Goal: Answer question/provide support

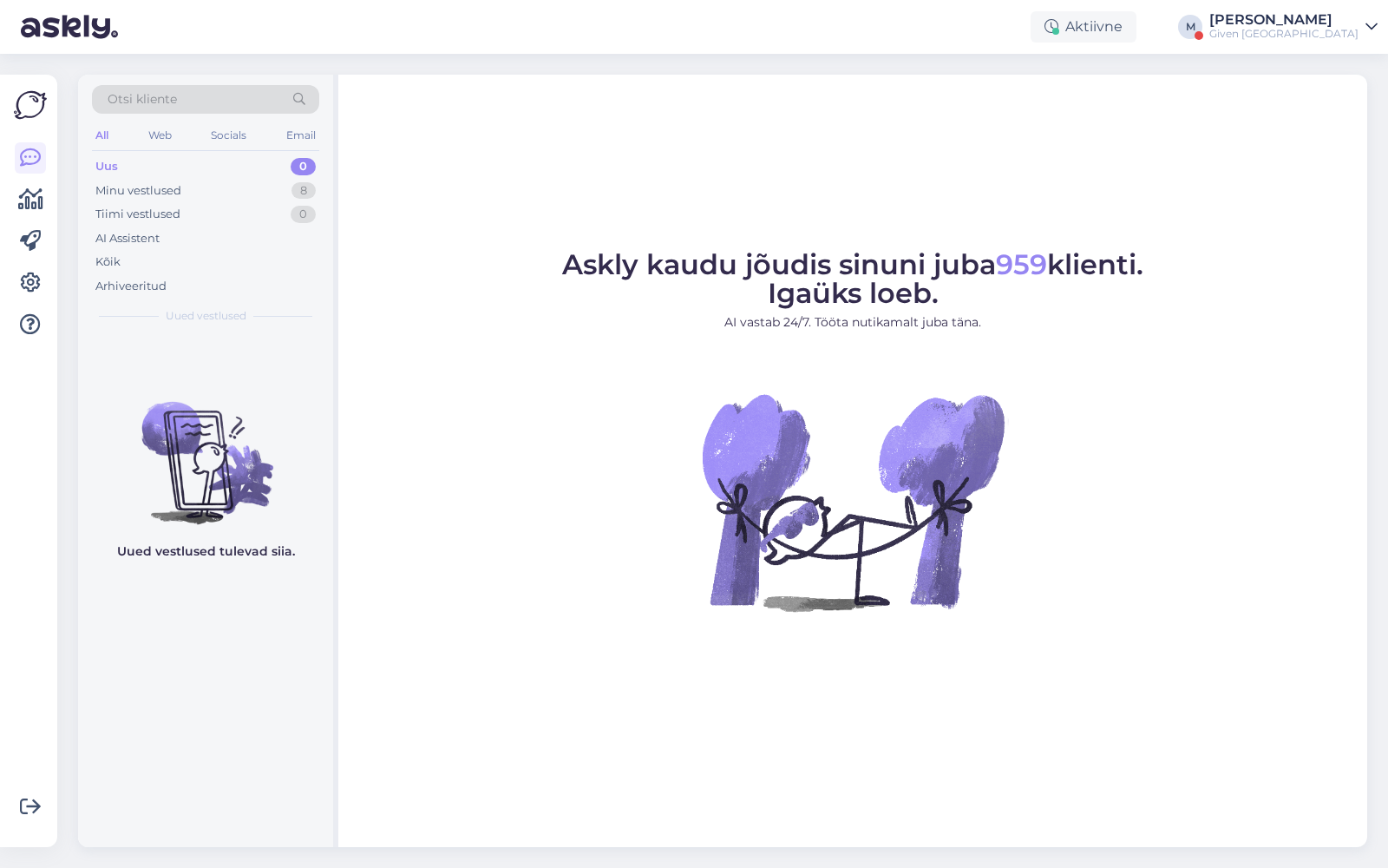
click at [1314, 35] on div "Given [GEOGRAPHIC_DATA]" at bounding box center [1284, 34] width 149 height 14
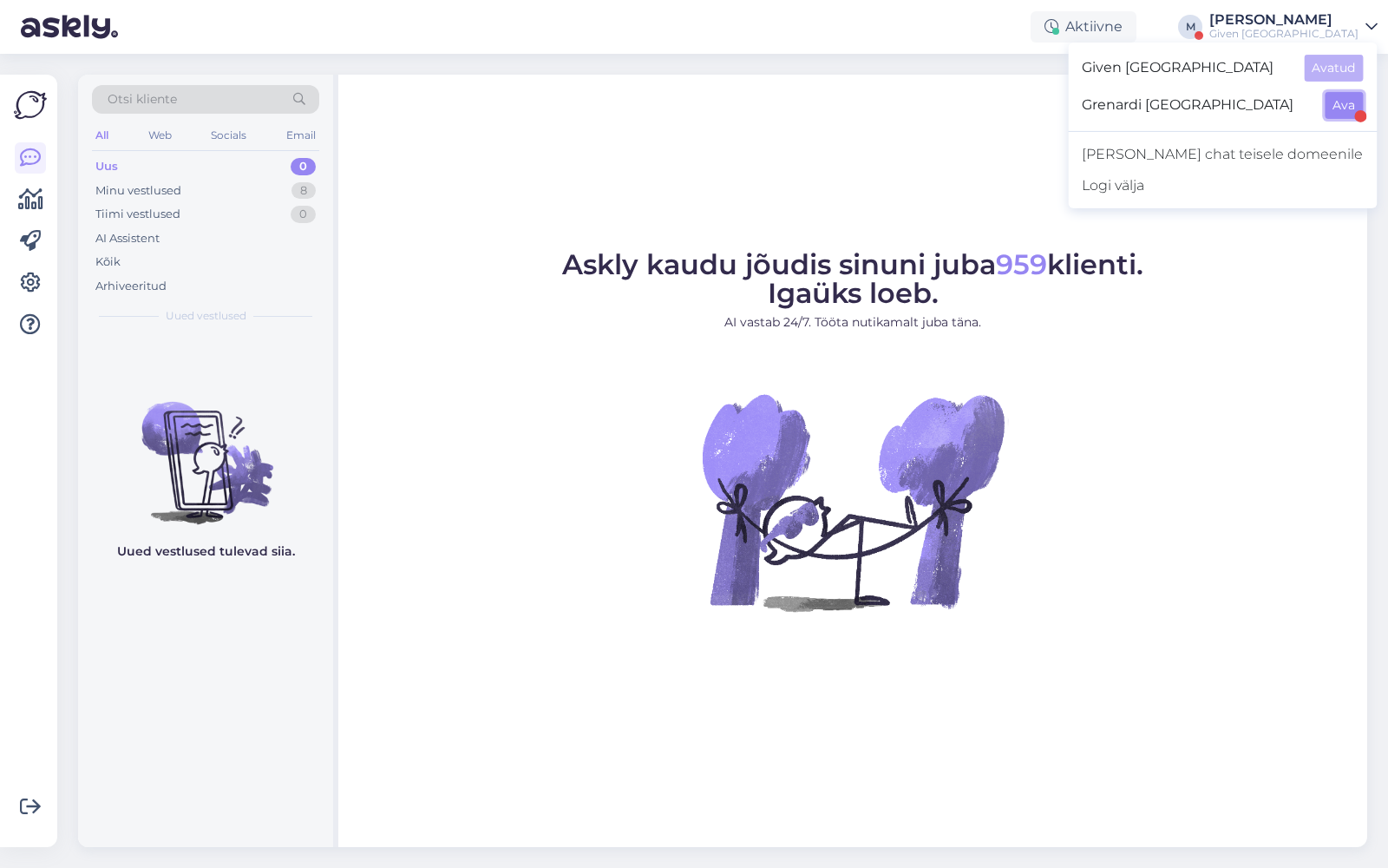
click at [1339, 102] on button "Ava" at bounding box center [1344, 105] width 38 height 27
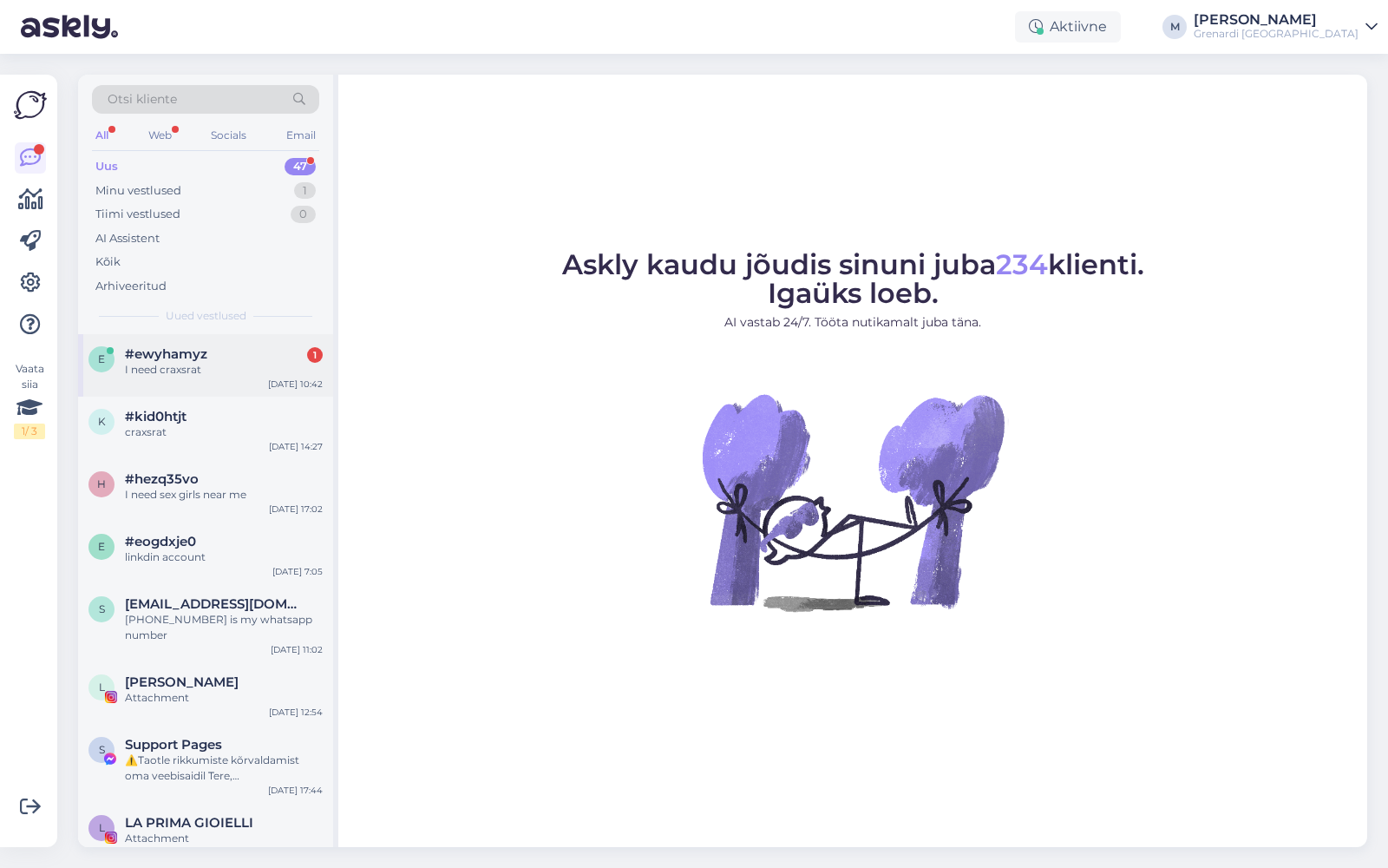
click at [199, 369] on div "I need craxsrat" at bounding box center [224, 370] width 198 height 16
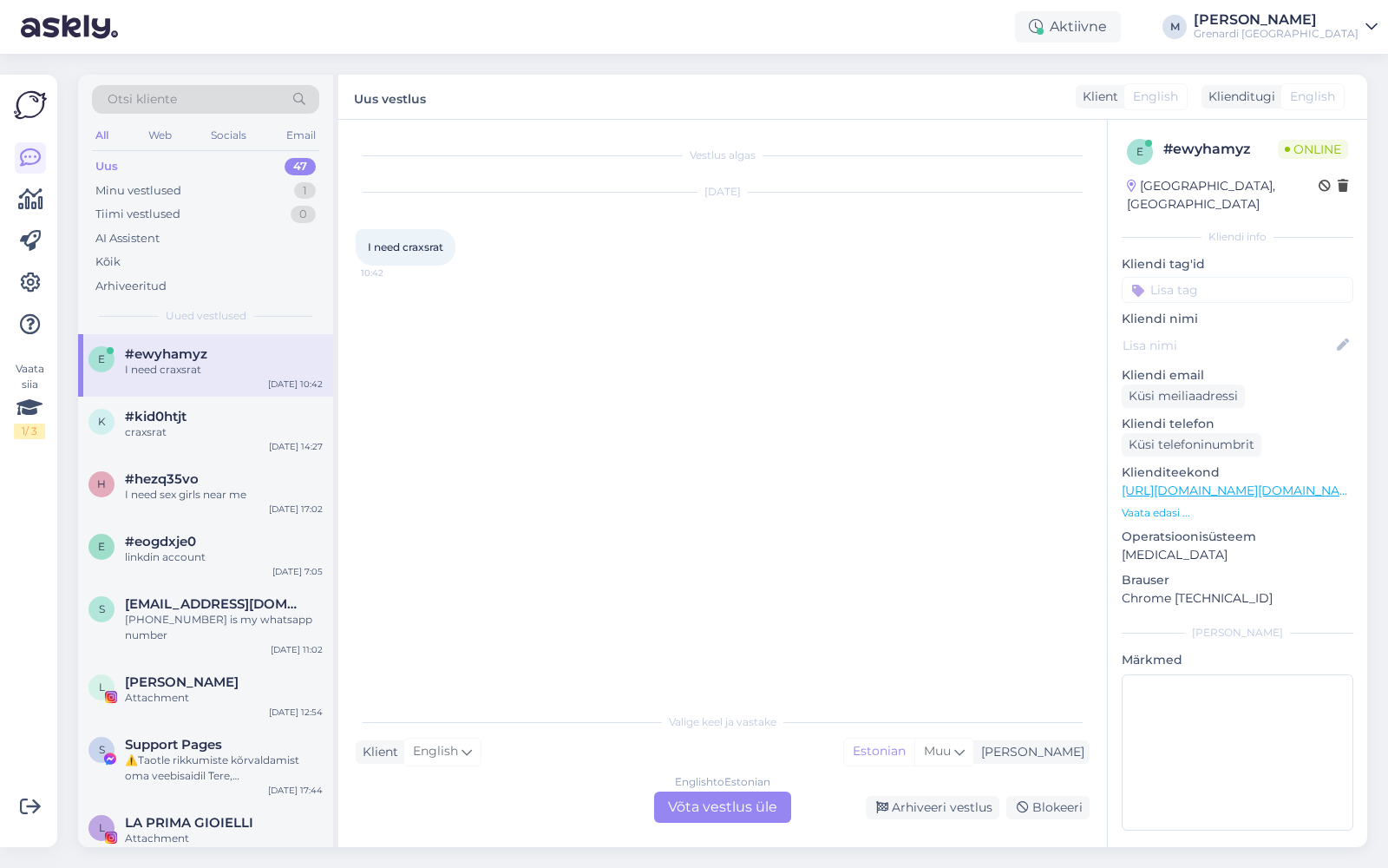
click at [721, 802] on div "English to Estonian Võta vestlus üle" at bounding box center [722, 807] width 137 height 31
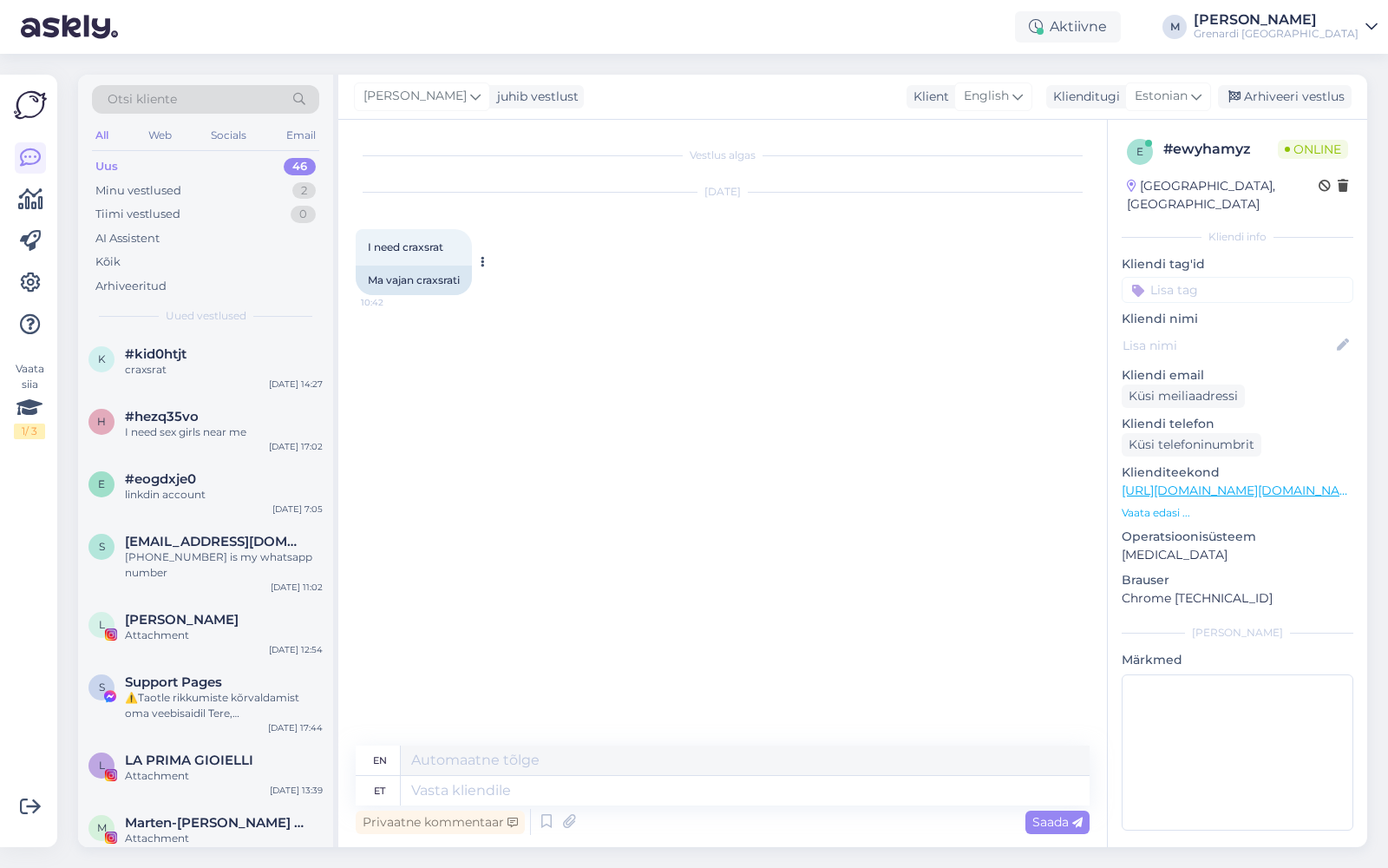
drag, startPoint x: 420, startPoint y: 281, endPoint x: 468, endPoint y: 285, distance: 48.2
click at [468, 285] on div "Ma vajan craxsrati" at bounding box center [413, 281] width 116 height 30
click at [457, 281] on div "Ma vajan craxsrati" at bounding box center [413, 281] width 116 height 30
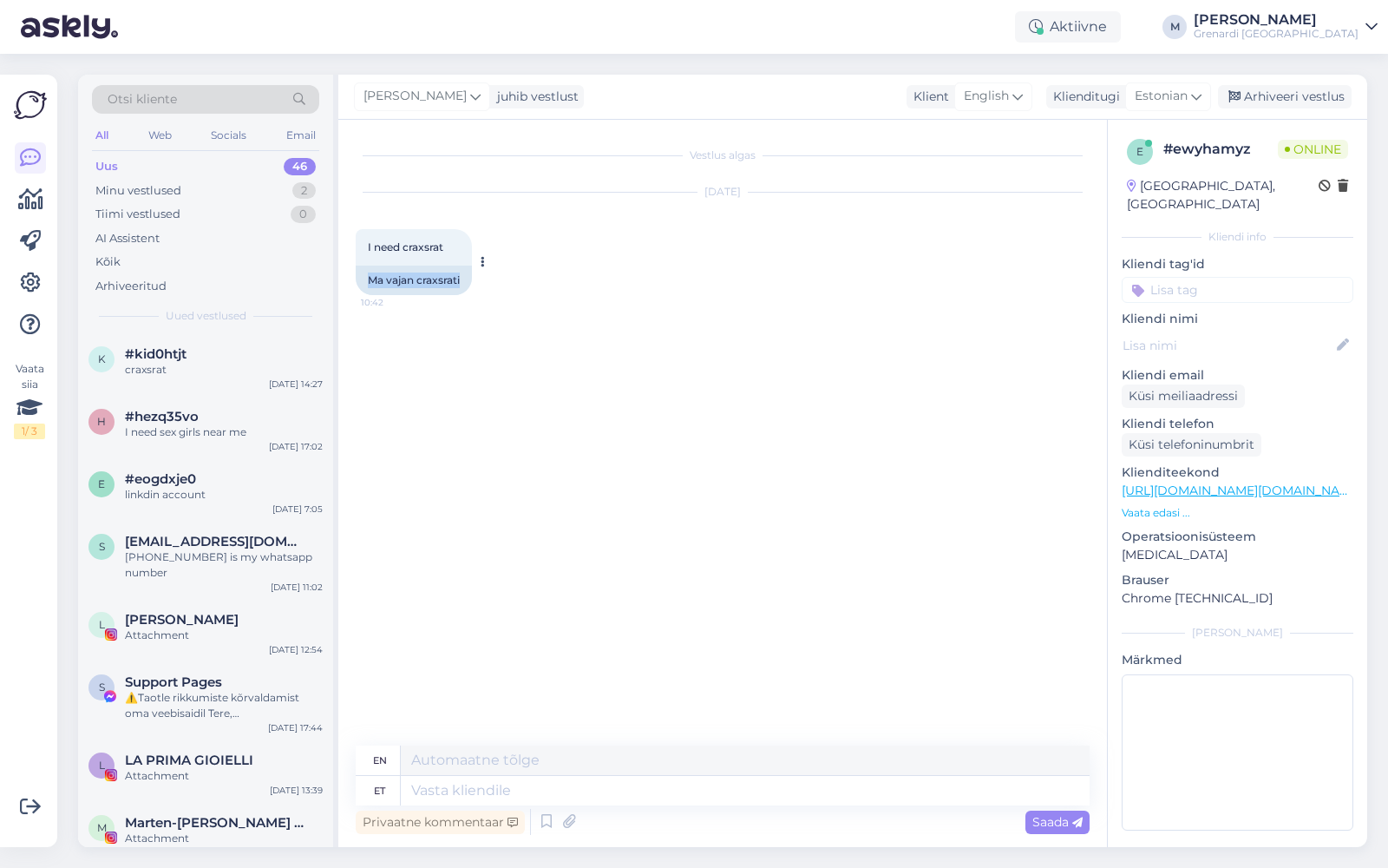
copy div "Ma vajan craxsrati"
click at [489, 791] on textarea at bounding box center [746, 790] width 689 height 30
type textarea "Tere! p"
type textarea "Hello!"
type textarea "T"
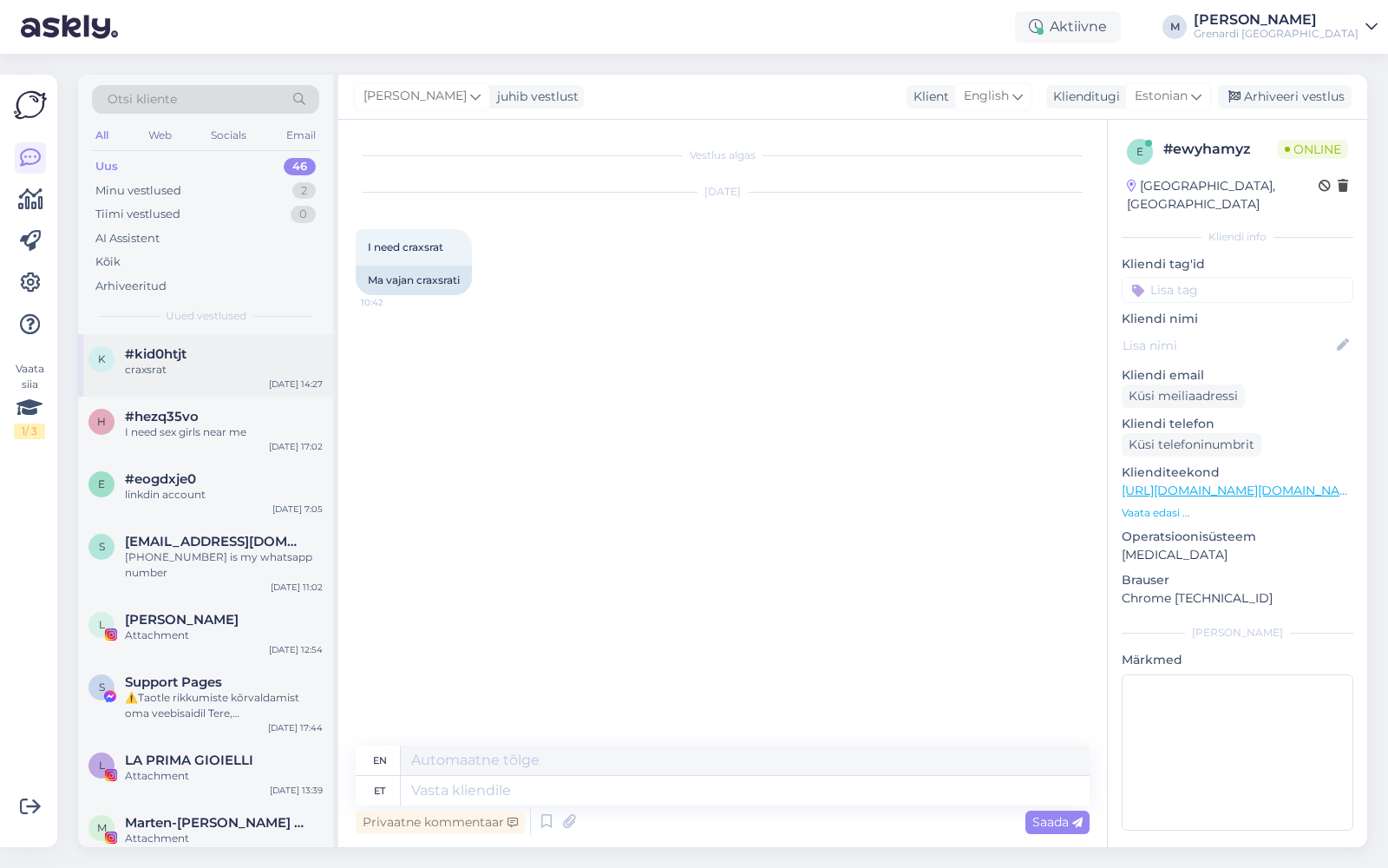
click at [246, 367] on div "craxsrat" at bounding box center [224, 370] width 198 height 16
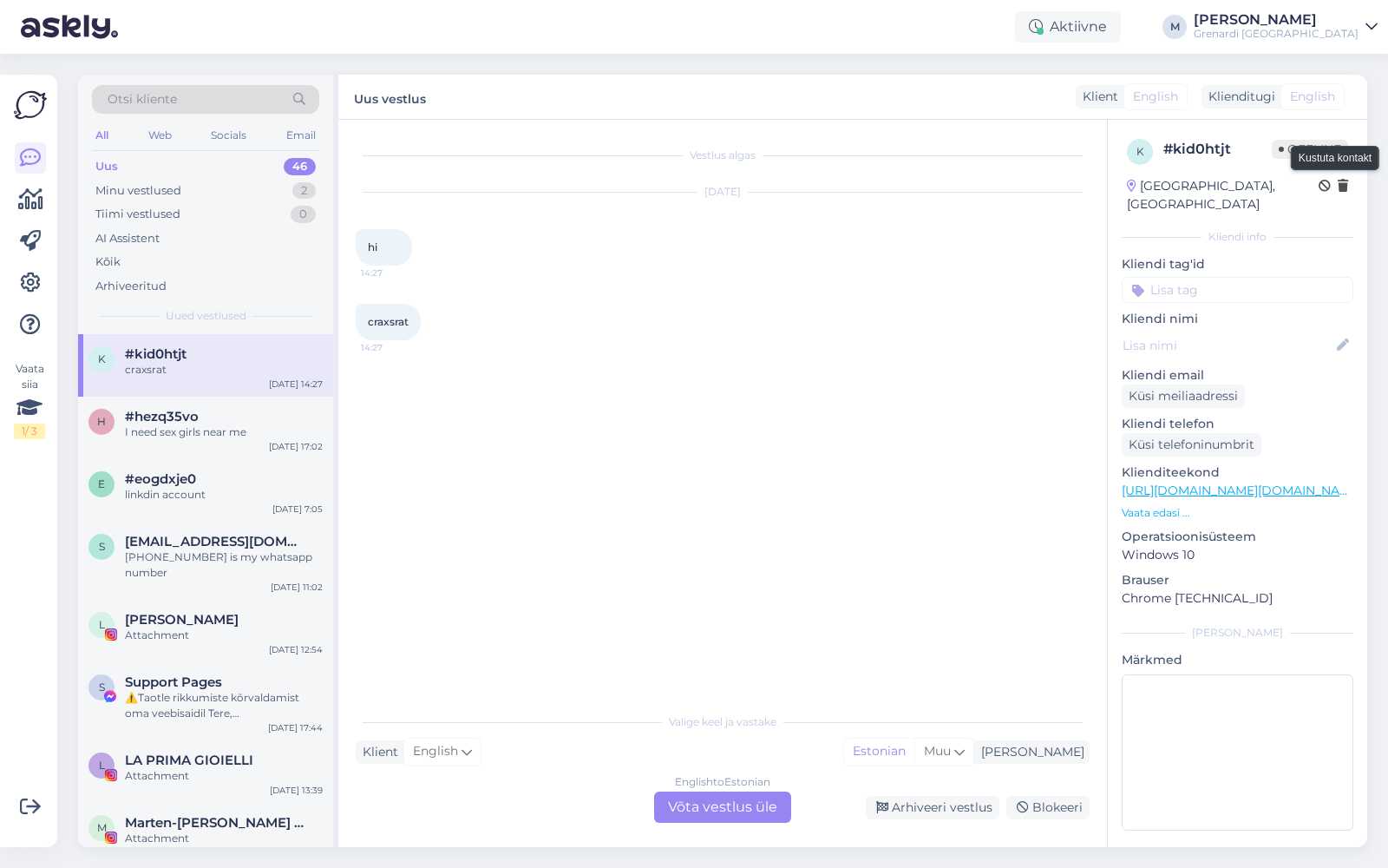
click at [1343, 184] on icon at bounding box center [1343, 186] width 10 height 12
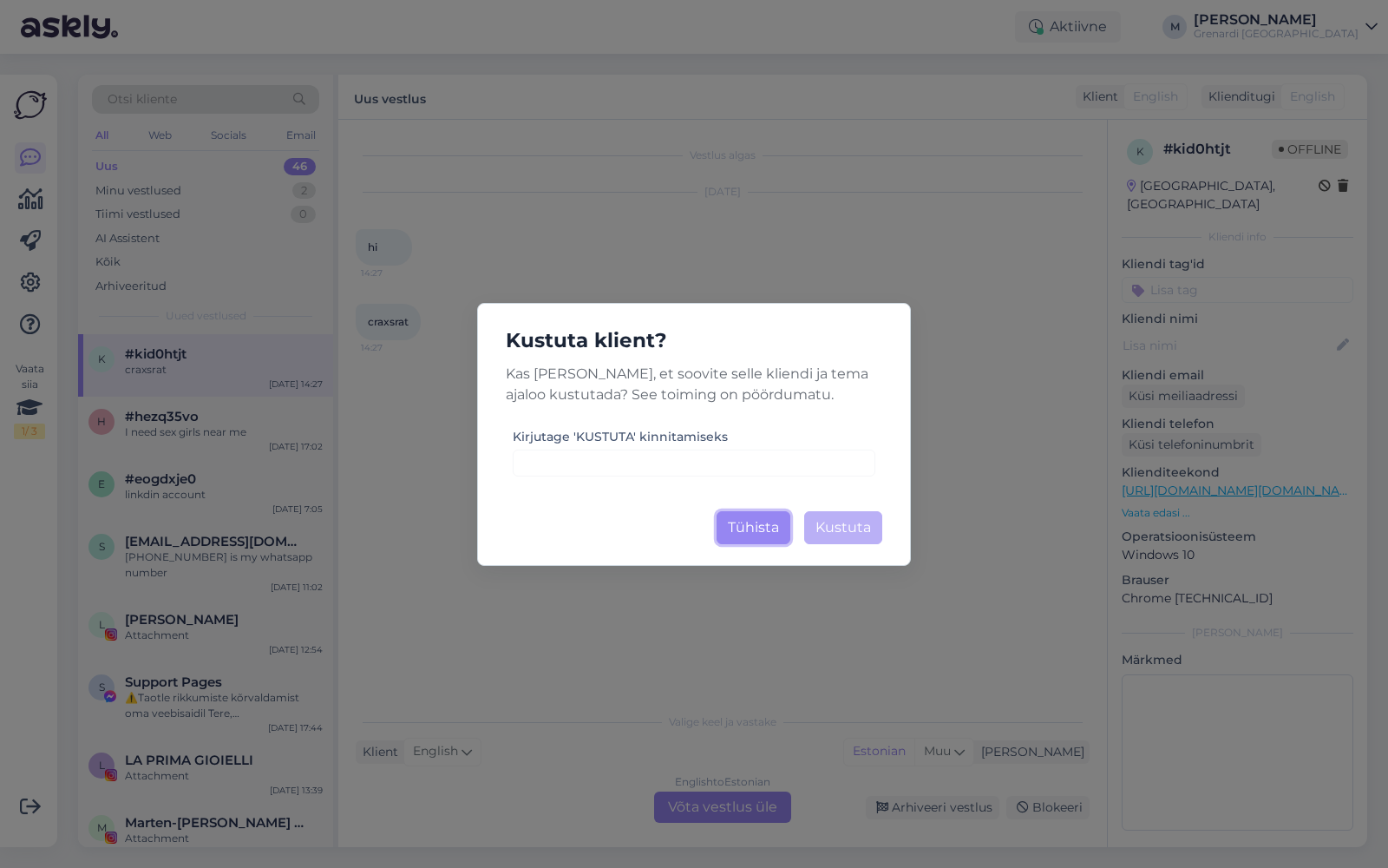
click at [765, 536] on button "Tühista" at bounding box center [753, 528] width 73 height 33
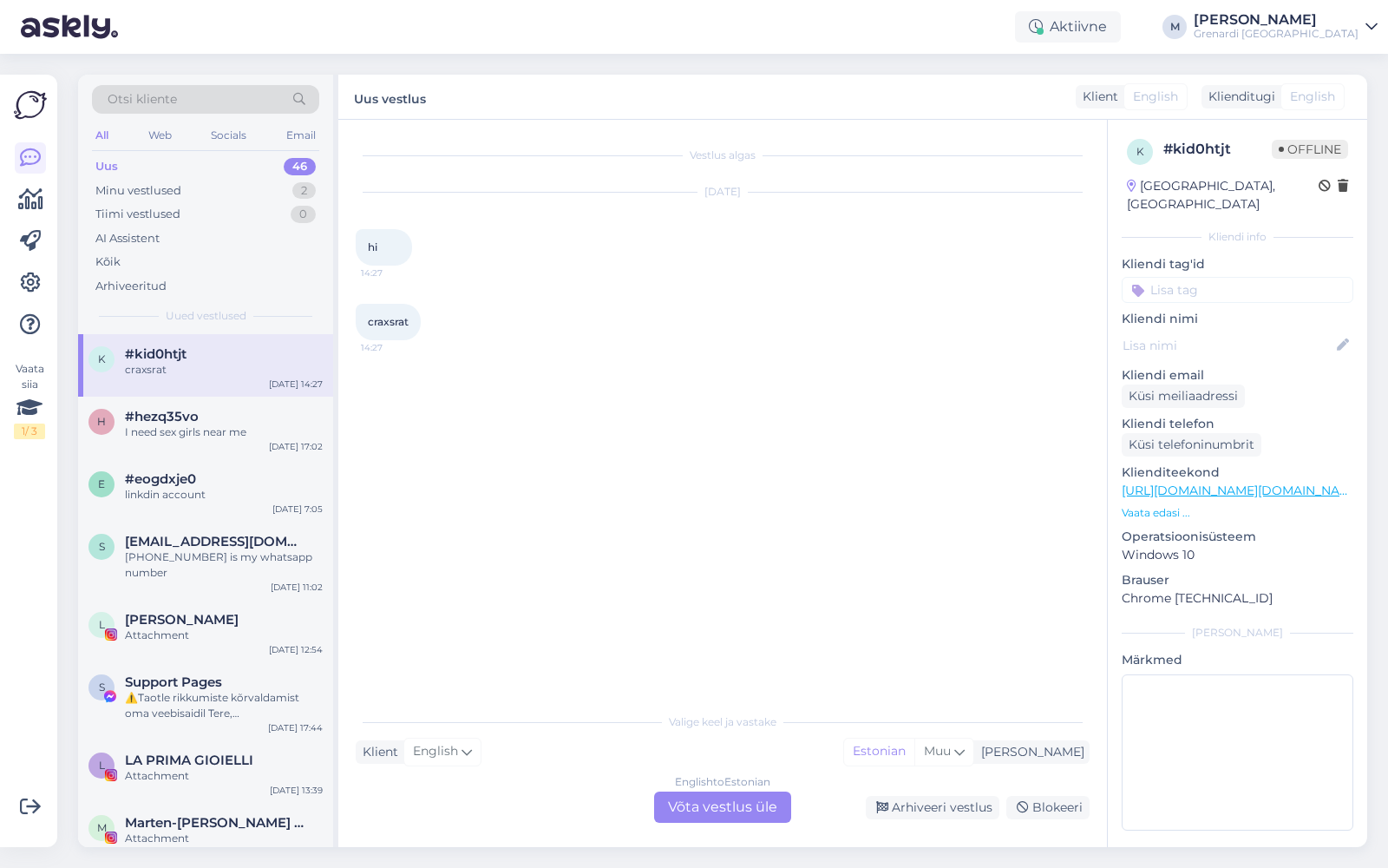
click at [1347, 38] on div "Grenardi [GEOGRAPHIC_DATA]" at bounding box center [1276, 34] width 165 height 14
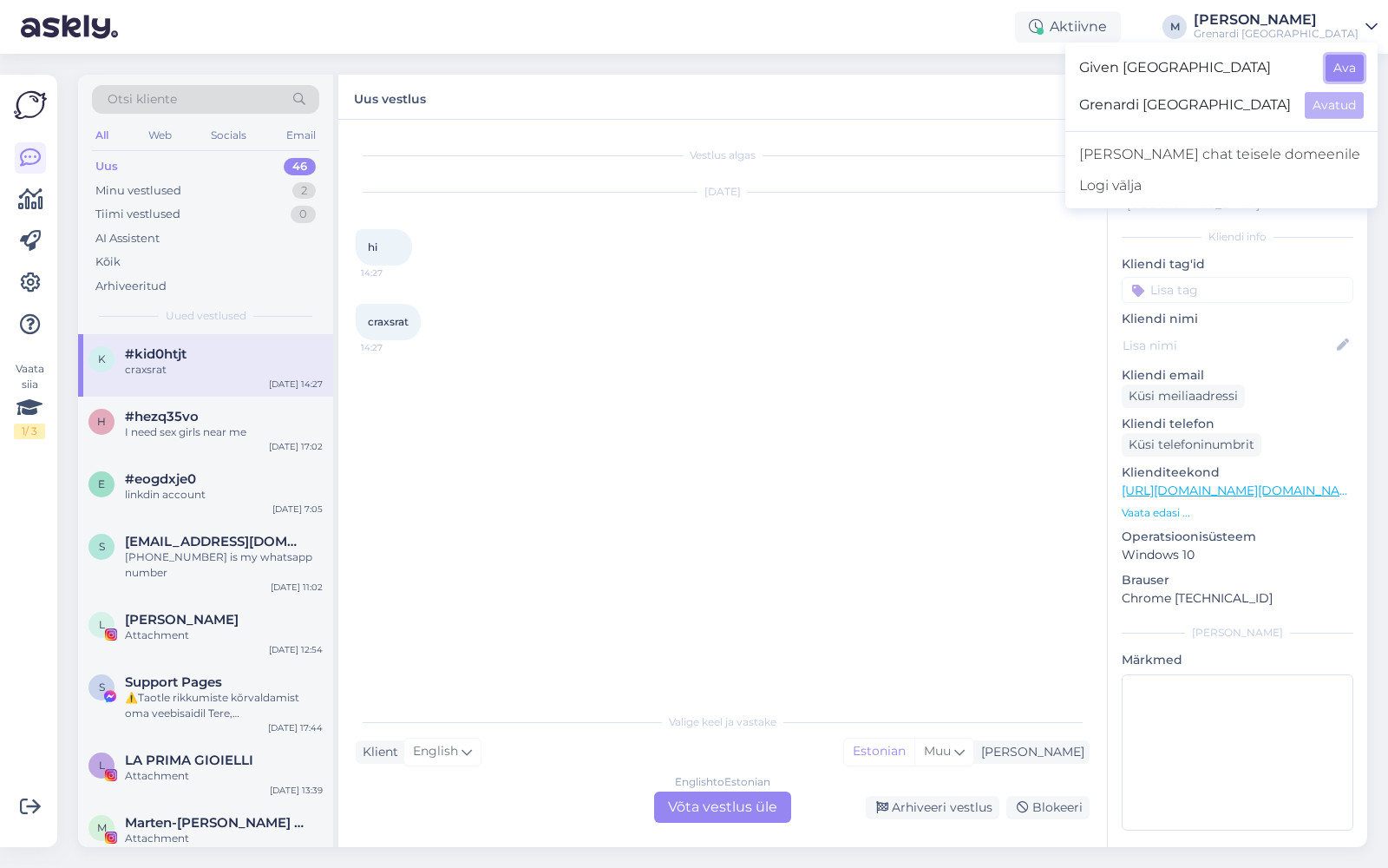
click at [1353, 63] on button "Ava" at bounding box center [1345, 68] width 38 height 27
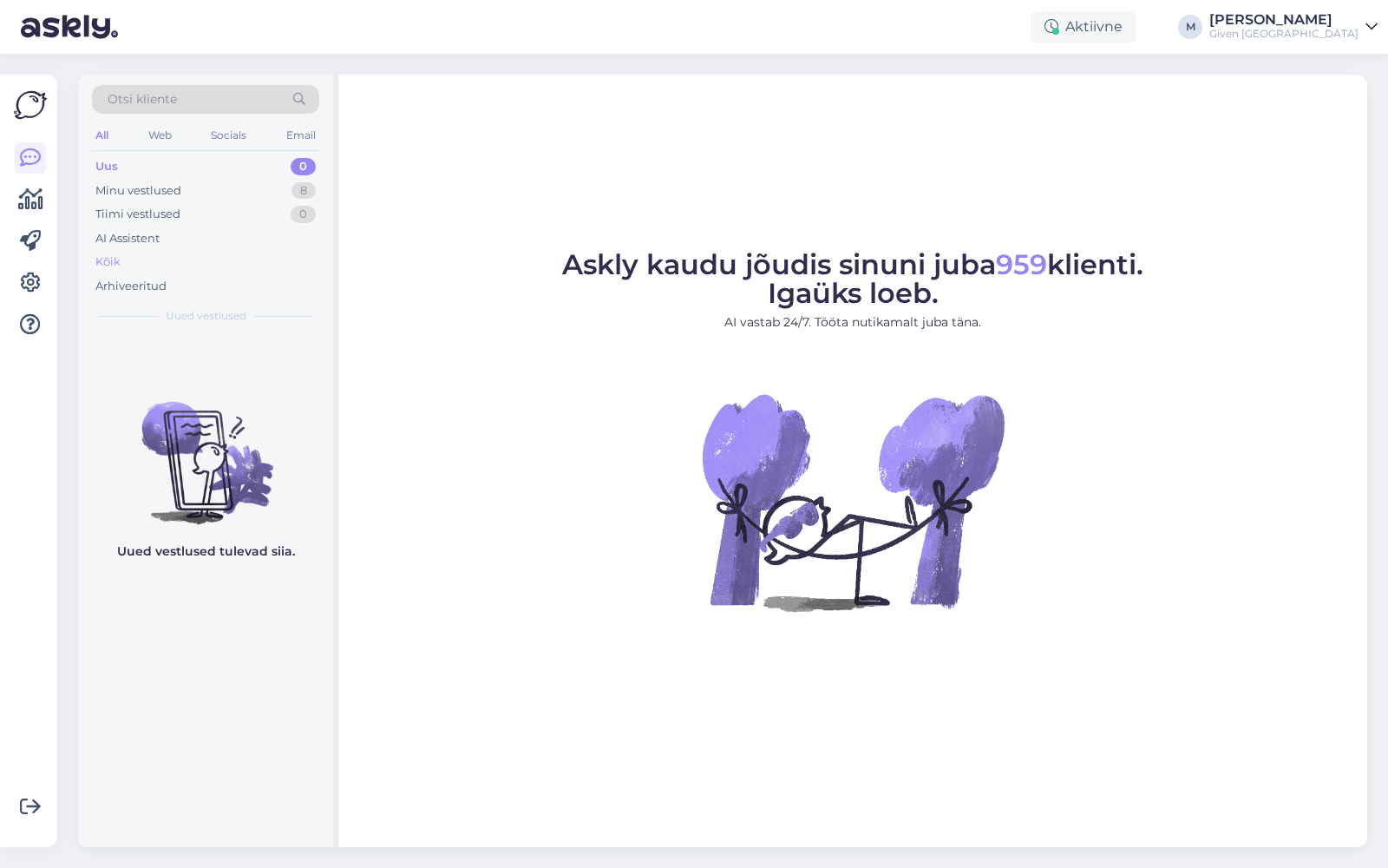
click at [253, 266] on div "Kõik" at bounding box center [205, 262] width 227 height 24
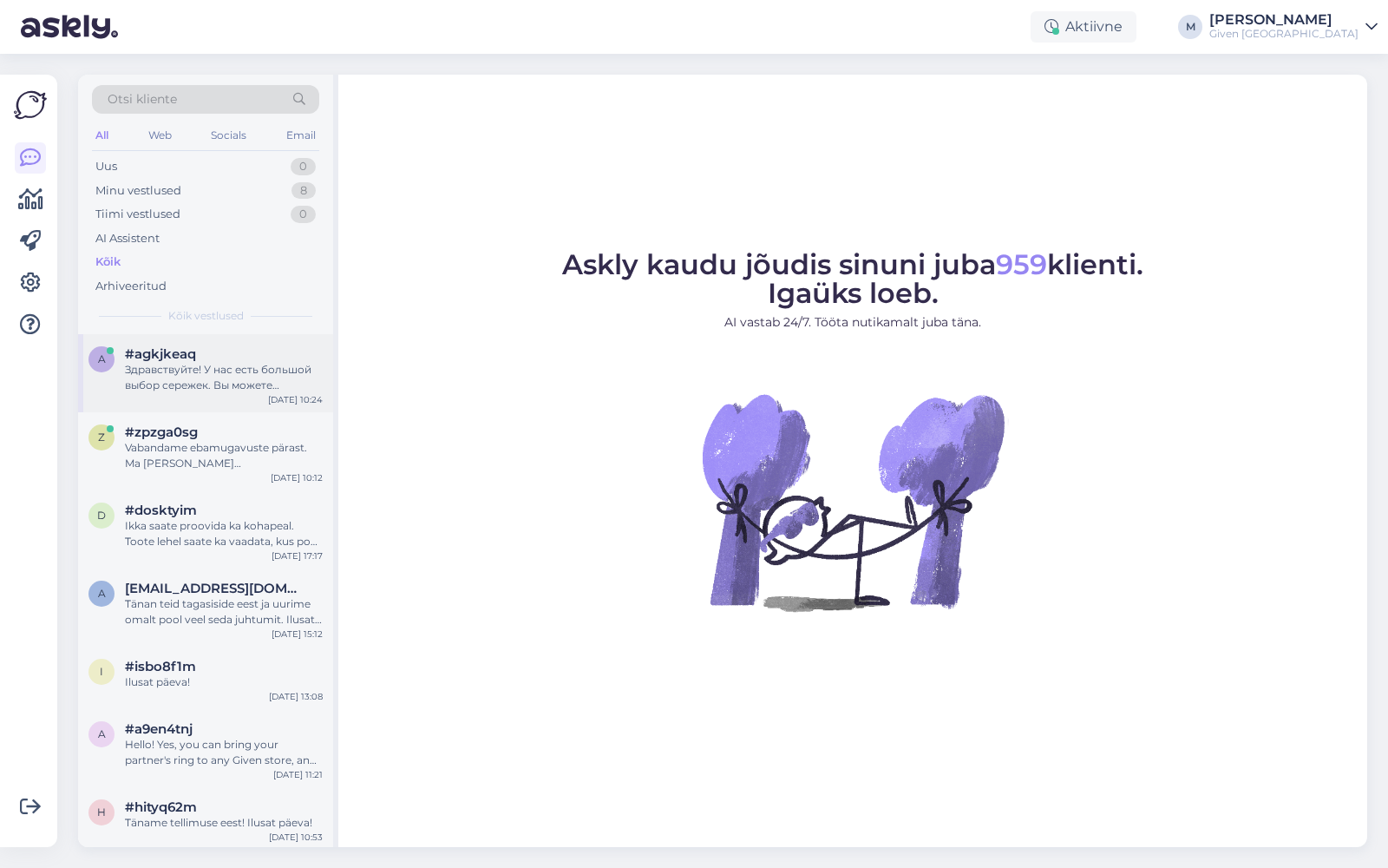
click at [239, 362] on div "Здравствуйте! У нас есть большой выбор сережек. Вы можете просмотреть наш ассор…" at bounding box center [224, 378] width 198 height 31
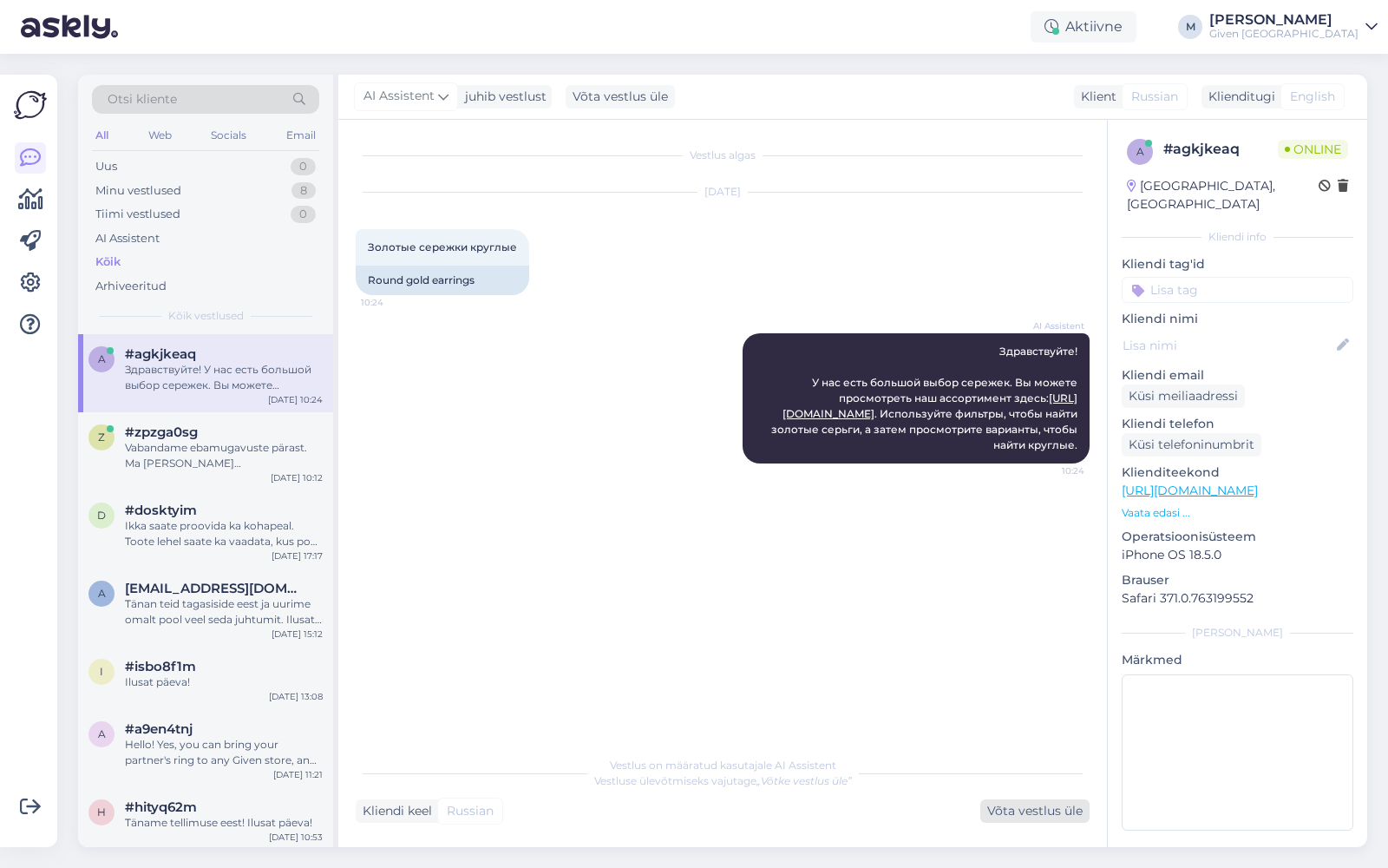
click at [1024, 813] on div "Võta vestlus üle" at bounding box center [1035, 810] width 109 height 24
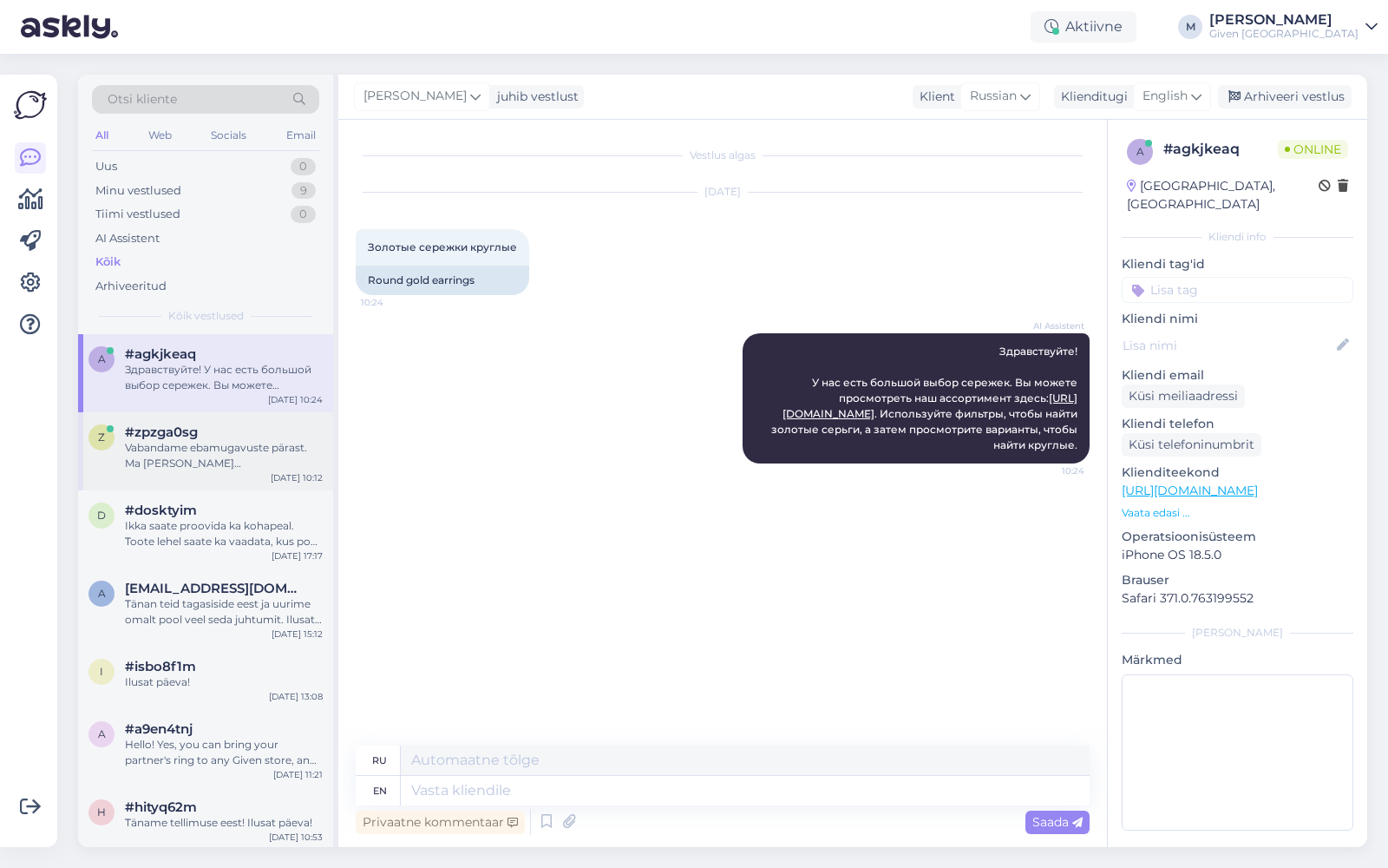
click at [192, 425] on span "#zpzga0sg" at bounding box center [161, 432] width 73 height 16
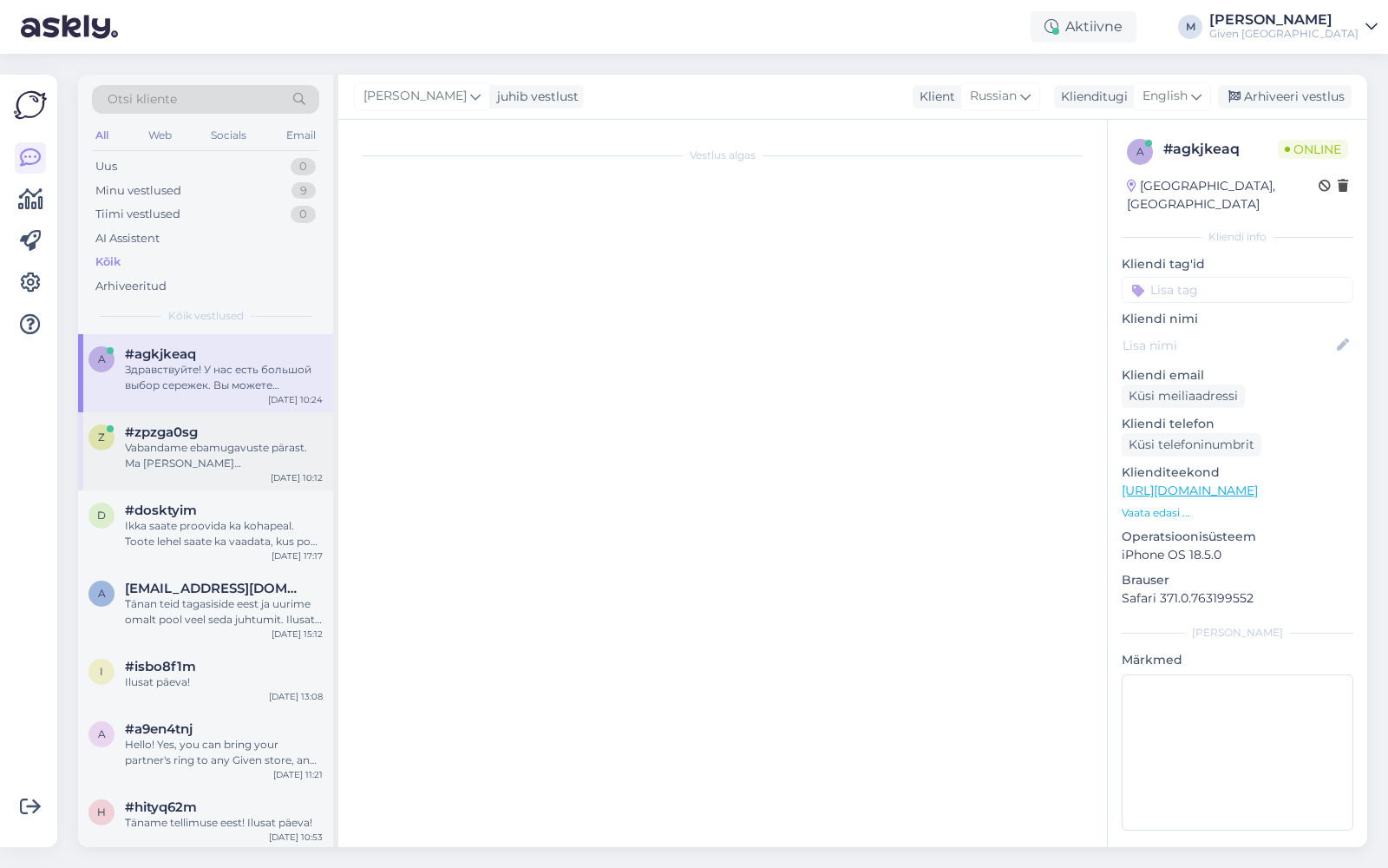
scroll to position [484, 0]
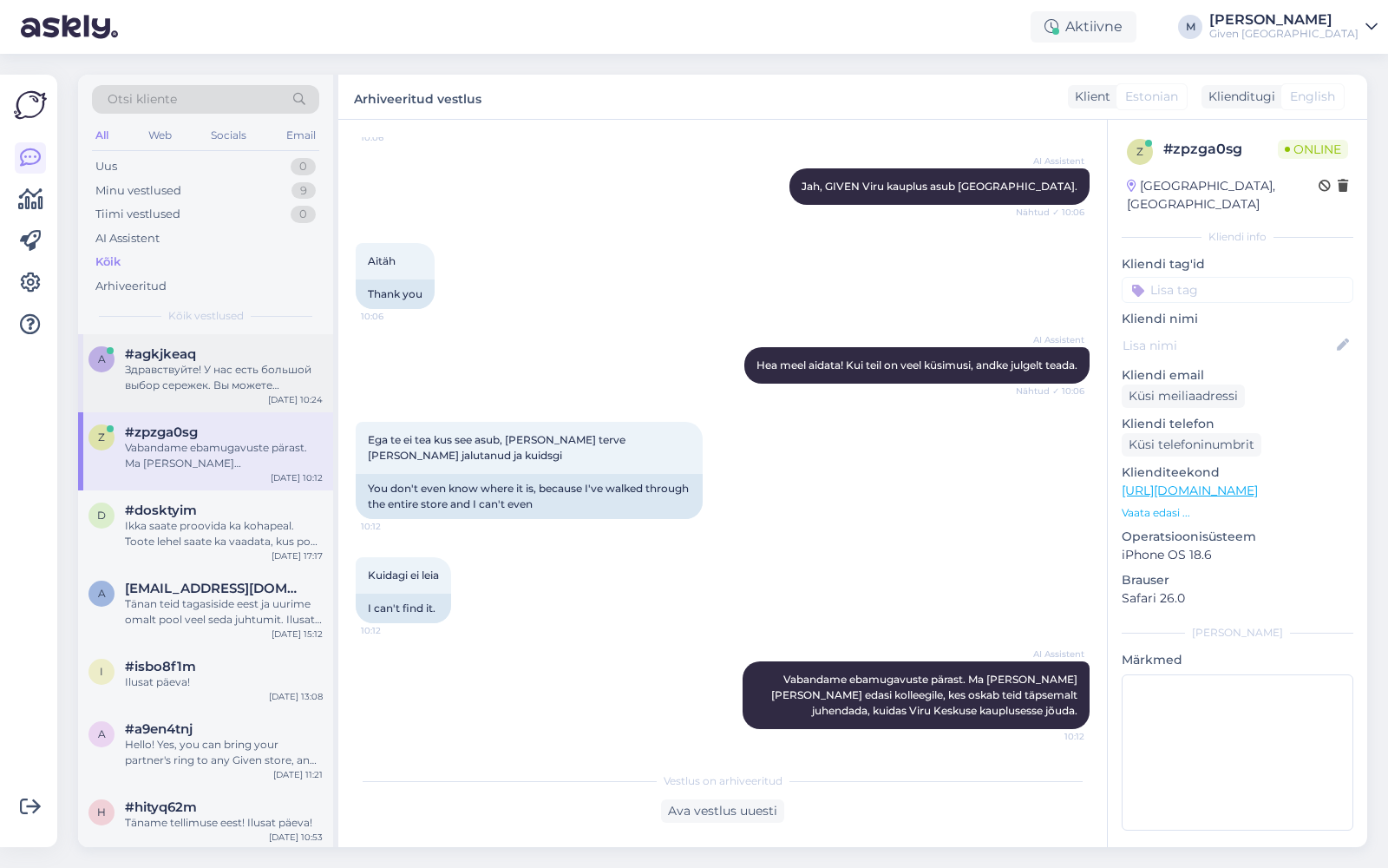
click at [248, 378] on div "Здравствуйте! У нас есть большой выбор сережек. Вы можете просмотреть наш ассор…" at bounding box center [224, 378] width 198 height 31
